Goal: Check status: Check status

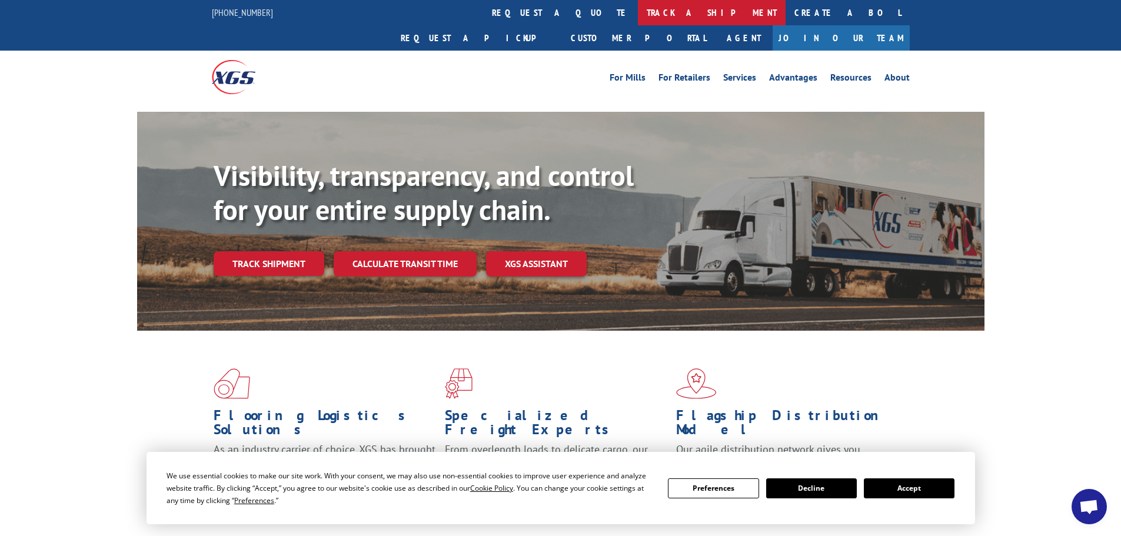
click at [638, 14] on link "track a shipment" at bounding box center [712, 12] width 148 height 25
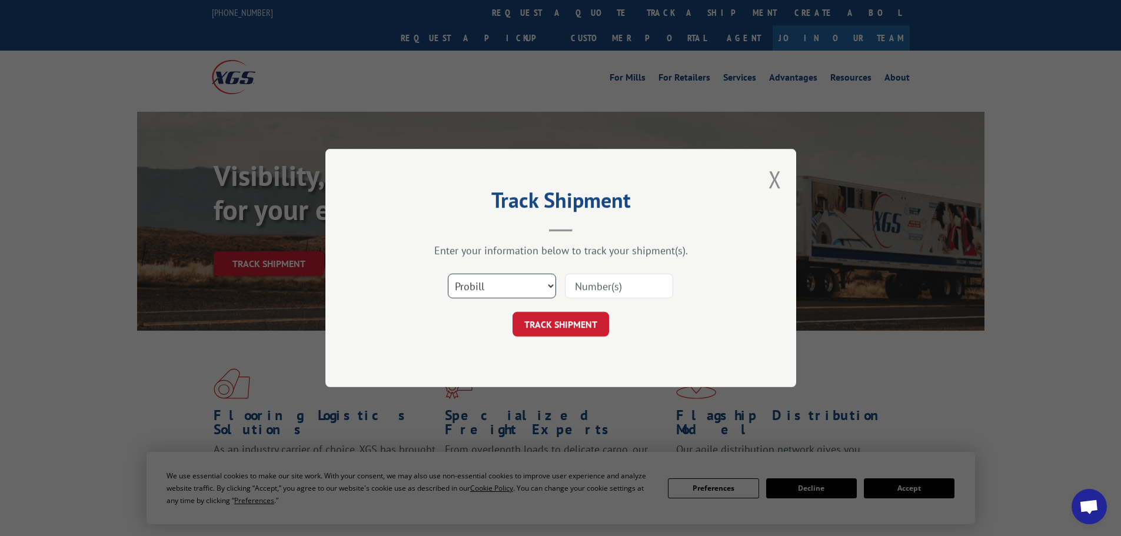
click at [519, 284] on select "Select category... Probill BOL PO" at bounding box center [502, 286] width 108 height 25
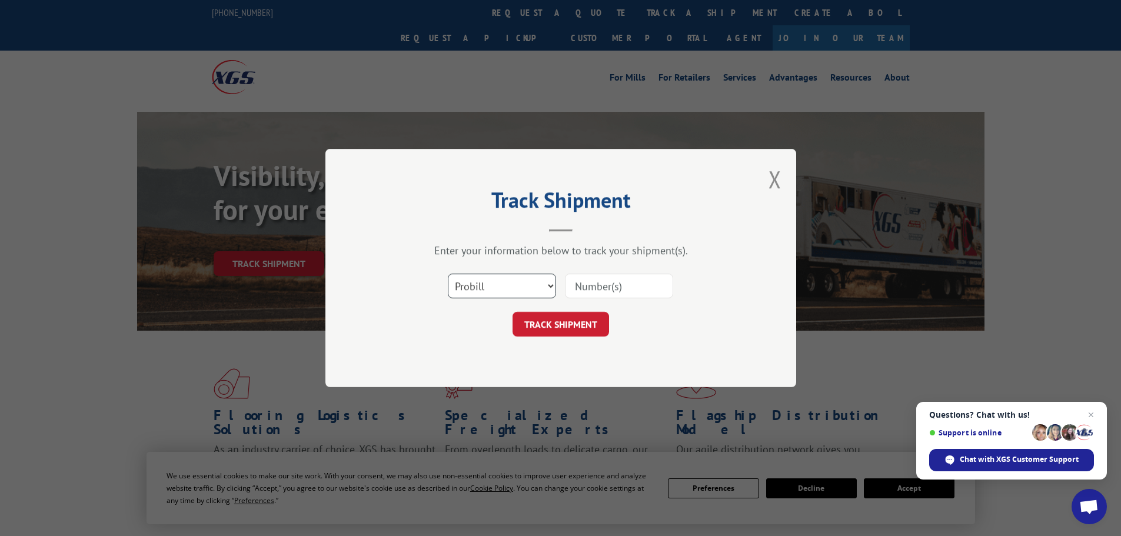
select select "po"
click at [448, 274] on select "Select category... Probill BOL PO" at bounding box center [502, 286] width 108 height 25
click at [584, 290] on input at bounding box center [619, 286] width 108 height 25
paste input "09523400"
type input "09523400"
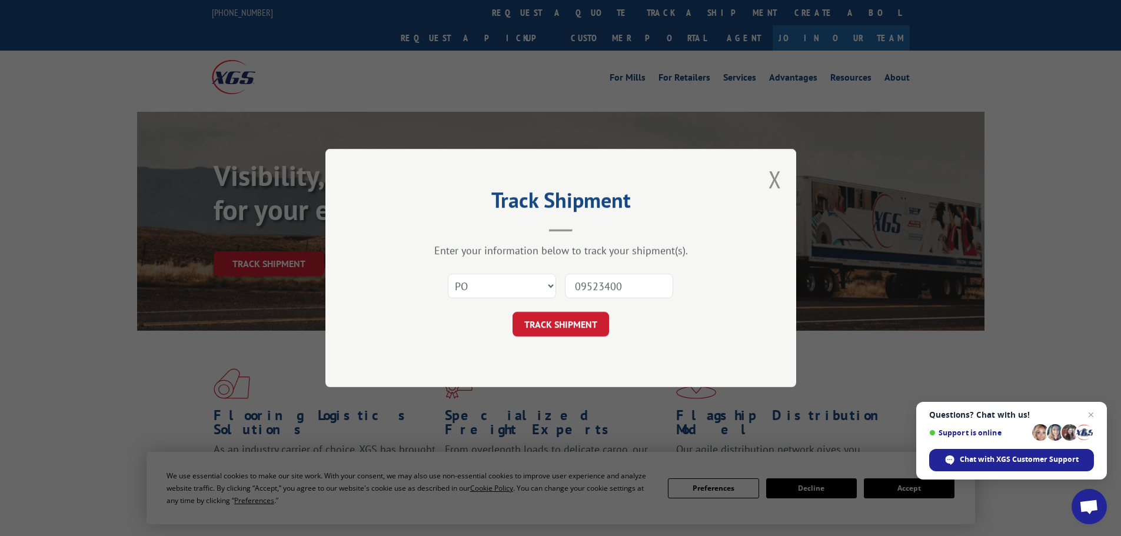
click at [542, 324] on button "TRACK SHIPMENT" at bounding box center [560, 324] width 96 height 25
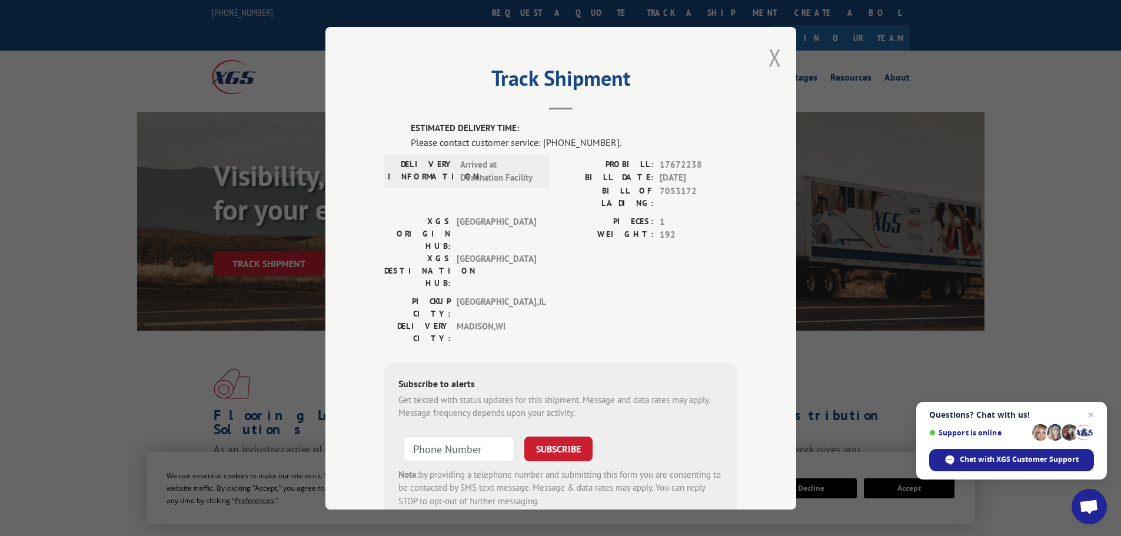
click at [772, 59] on button "Close modal" at bounding box center [774, 57] width 13 height 31
